Goal: Transaction & Acquisition: Purchase product/service

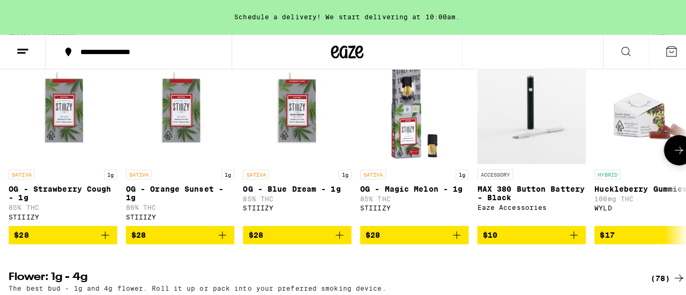
scroll to position [912, 0]
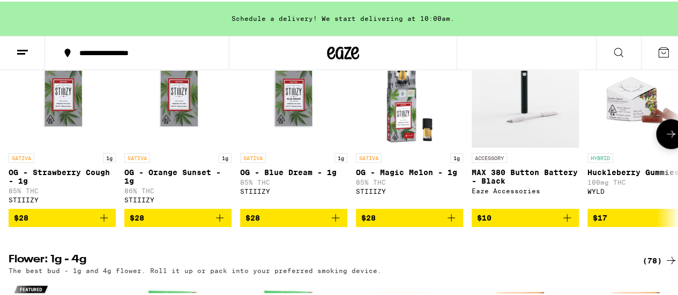
click at [223, 223] on icon "Add to bag" at bounding box center [219, 216] width 13 height 13
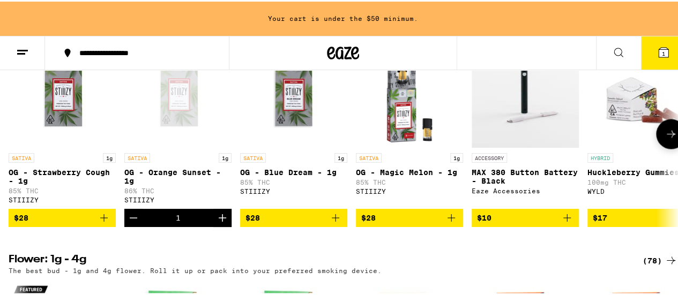
click at [110, 226] on button "$28" at bounding box center [62, 217] width 107 height 18
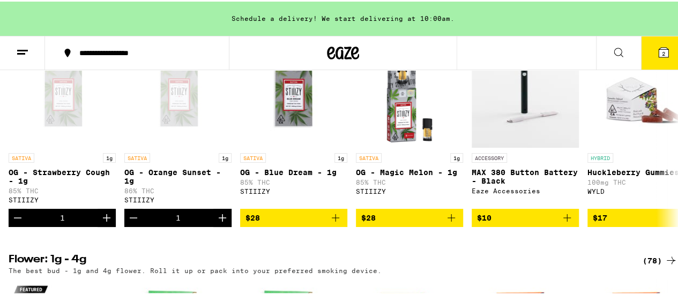
click at [660, 46] on icon at bounding box center [663, 51] width 13 height 13
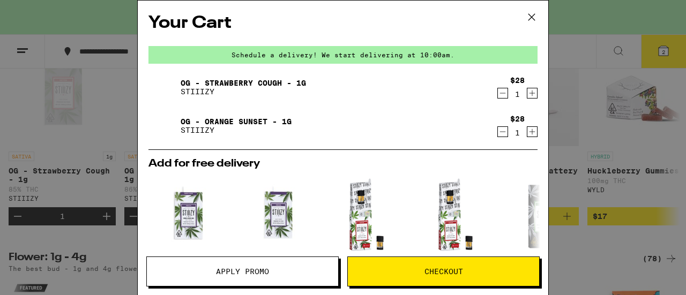
click at [537, 18] on icon at bounding box center [532, 17] width 16 height 16
